Goal: Task Accomplishment & Management: Manage account settings

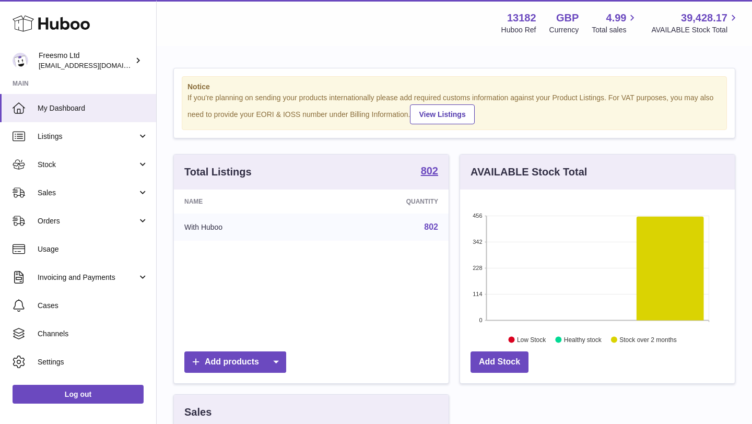
scroll to position [163, 275]
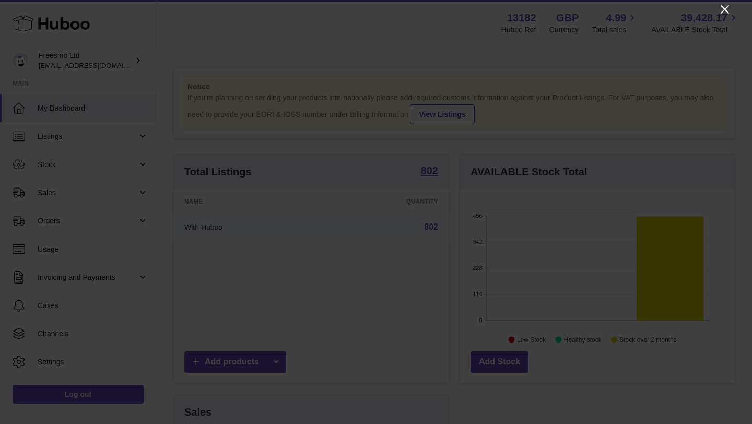
click at [722, 10] on icon "Close" at bounding box center [725, 9] width 13 height 13
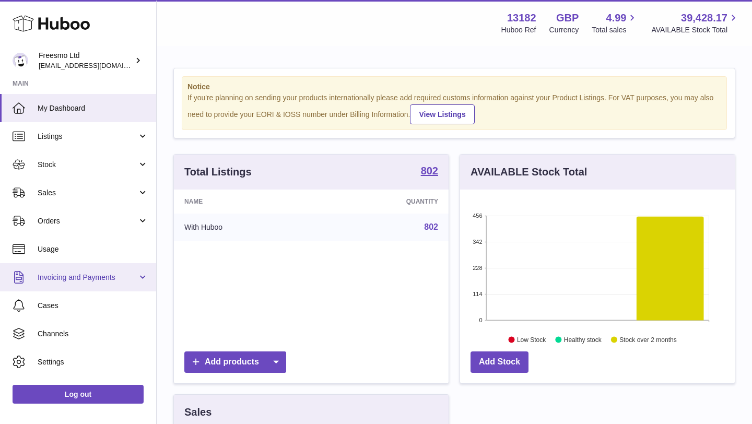
click at [103, 277] on span "Invoicing and Payments" at bounding box center [88, 278] width 100 height 10
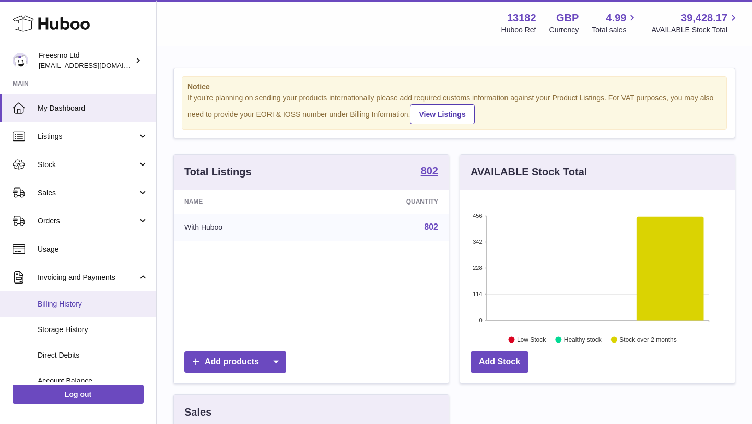
click at [77, 302] on span "Billing History" at bounding box center [93, 304] width 111 height 10
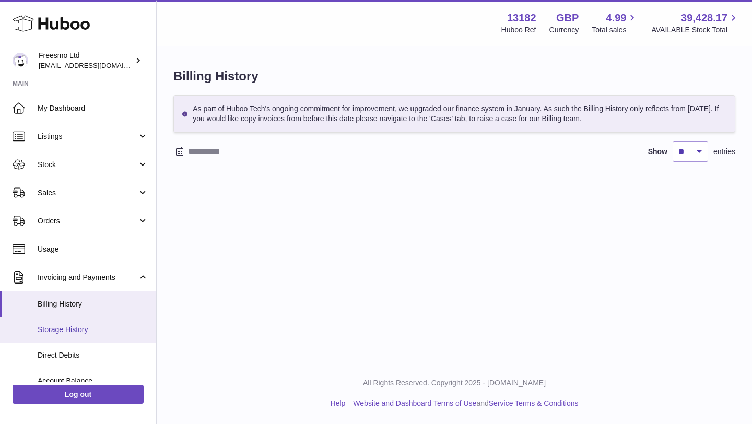
scroll to position [18, 0]
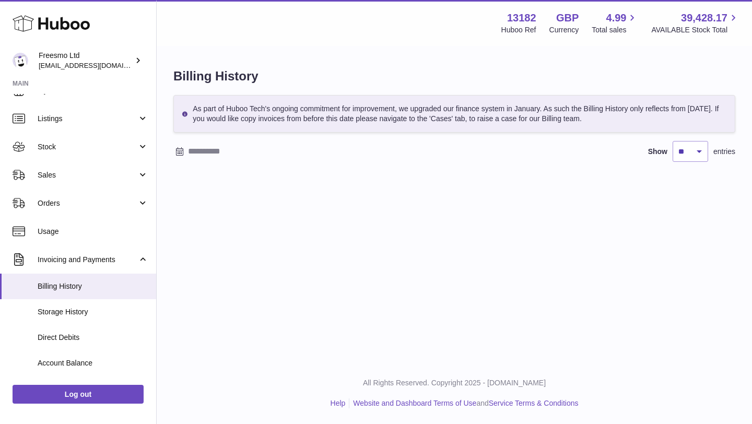
click at [230, 153] on input "text" at bounding box center [269, 151] width 163 height 17
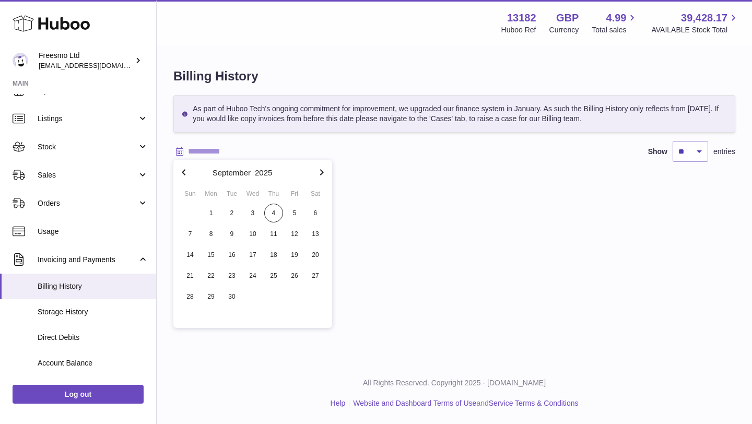
click at [184, 169] on icon "button" at bounding box center [184, 172] width 13 height 13
click at [278, 214] on span "1" at bounding box center [273, 213] width 19 height 19
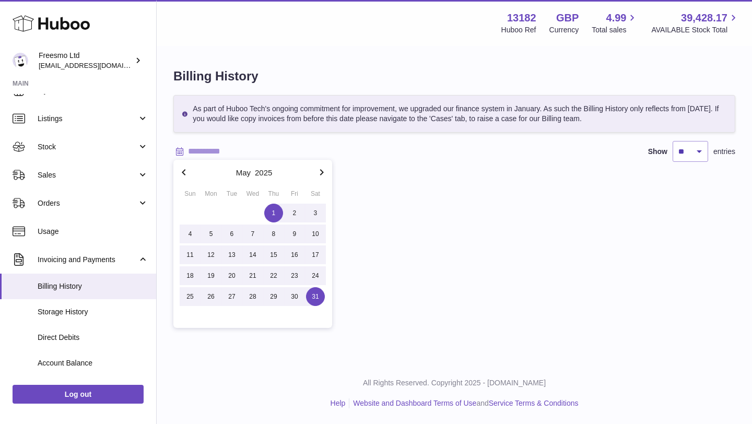
click at [319, 294] on span "31" at bounding box center [315, 296] width 19 height 19
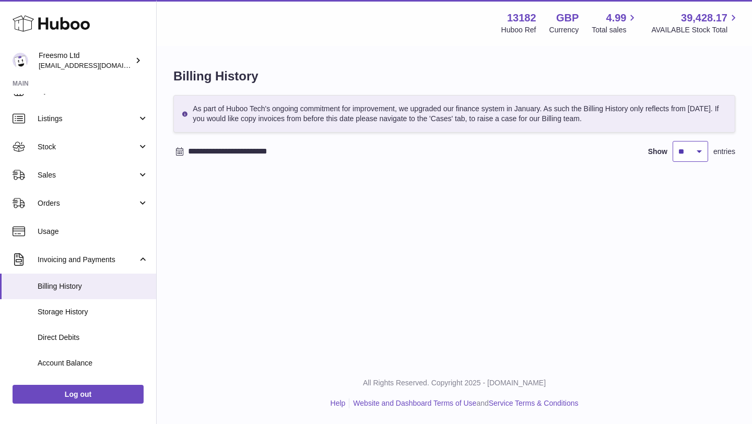
click at [704, 153] on select "** ** ** ***" at bounding box center [691, 151] width 36 height 21
click at [182, 146] on div at bounding box center [179, 151] width 13 height 13
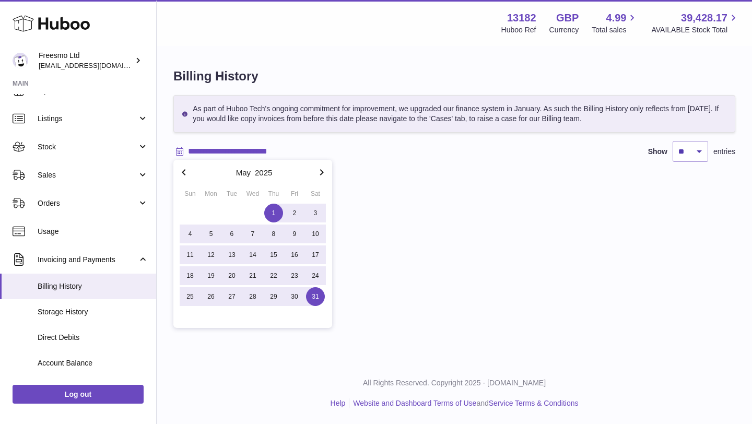
click at [190, 182] on button "button" at bounding box center [183, 172] width 21 height 25
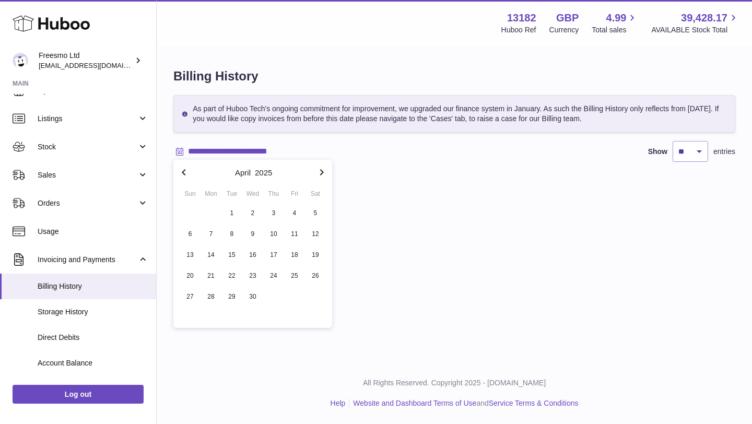
click at [190, 180] on button "button" at bounding box center [183, 172] width 21 height 25
click at [265, 208] on span "2" at bounding box center [273, 213] width 19 height 19
click at [255, 212] on span "1" at bounding box center [252, 213] width 19 height 19
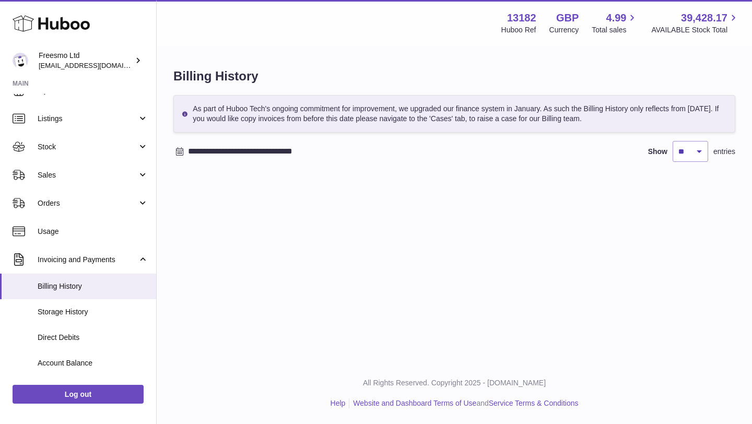
click at [183, 155] on icon at bounding box center [179, 151] width 7 height 8
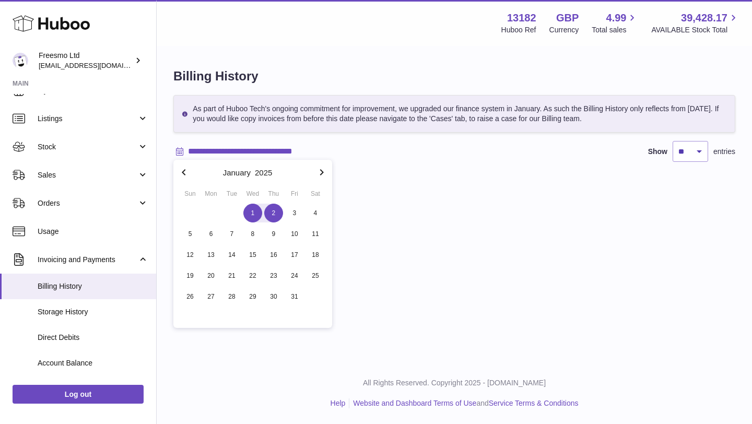
click at [251, 214] on span "1" at bounding box center [252, 213] width 19 height 19
click at [321, 168] on icon "button" at bounding box center [322, 172] width 13 height 13
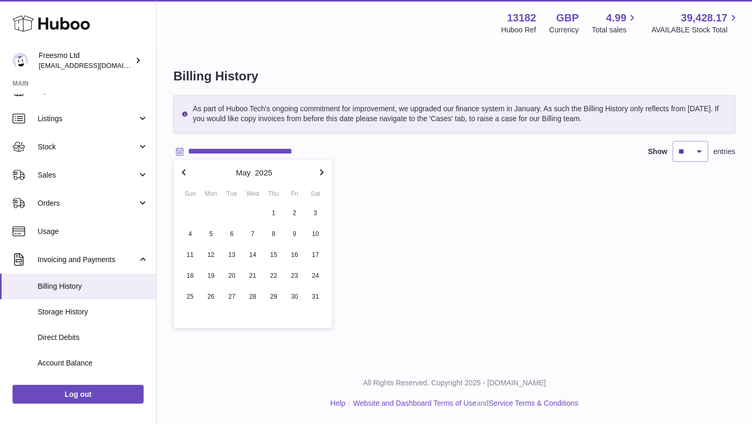
click at [321, 168] on icon "button" at bounding box center [322, 172] width 13 height 13
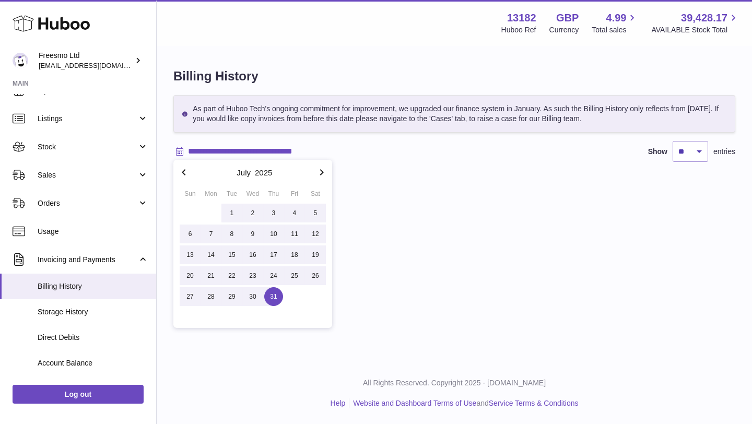
click at [267, 299] on span "31" at bounding box center [273, 296] width 19 height 19
type input "**********"
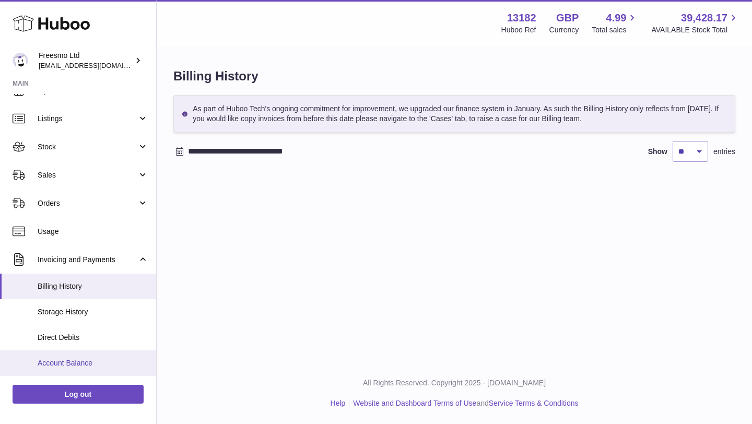
scroll to position [83, 0]
